Goal: Check status

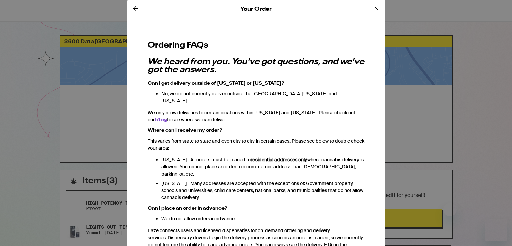
scroll to position [158, 0]
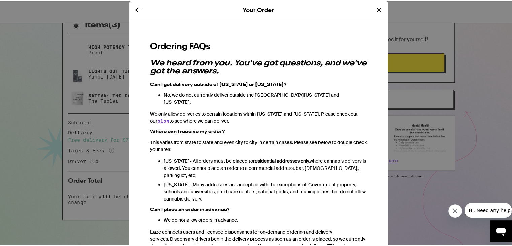
click at [484, 42] on div "Your Order Ordering FAQs We heard from you. You've got questions, and we've got…" at bounding box center [258, 123] width 517 height 246
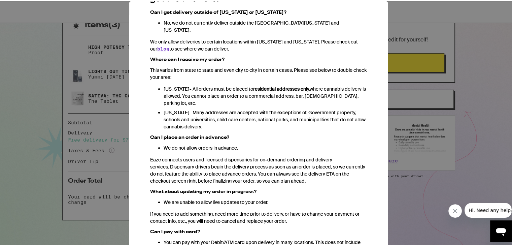
scroll to position [0, 0]
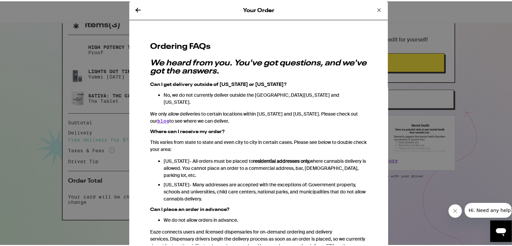
click at [134, 7] on icon at bounding box center [138, 9] width 8 height 8
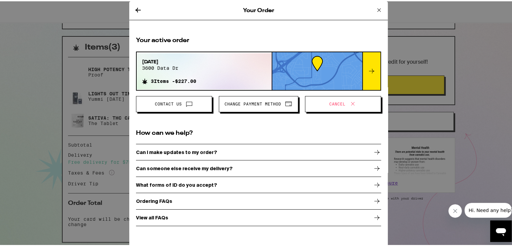
click at [134, 12] on icon at bounding box center [138, 9] width 8 height 8
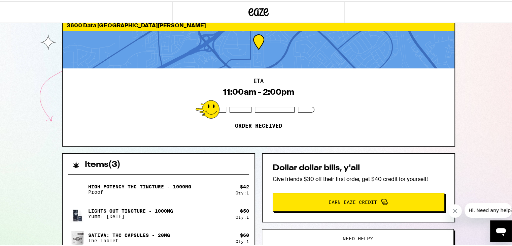
scroll to position [34, 0]
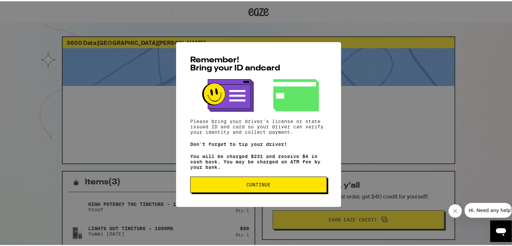
click at [310, 189] on button "Continue" at bounding box center [258, 183] width 137 height 16
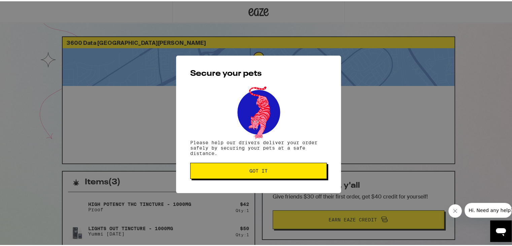
click at [302, 177] on button "Got it" at bounding box center [258, 169] width 137 height 16
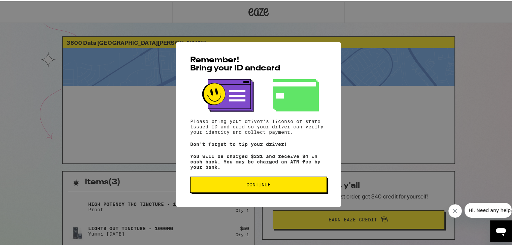
click at [247, 184] on span "Continue" at bounding box center [259, 183] width 24 height 5
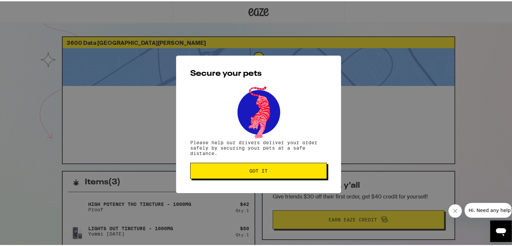
click at [255, 170] on span "Got it" at bounding box center [259, 169] width 18 height 5
